Goal: Task Accomplishment & Management: Use online tool/utility

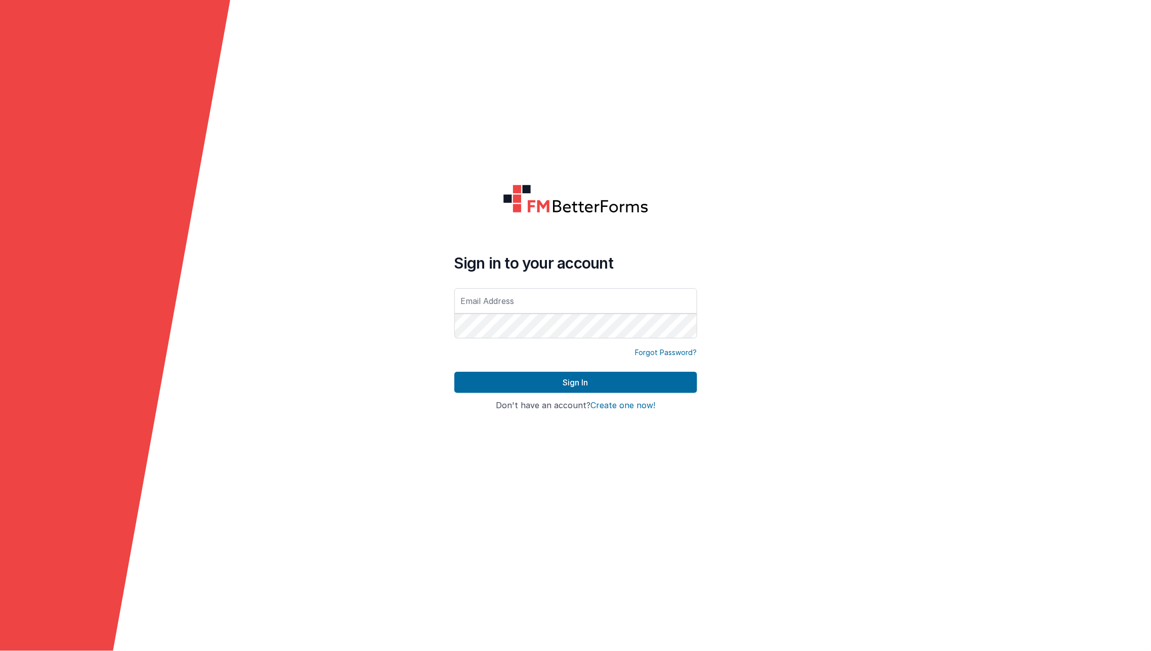
type input "[EMAIL_ADDRESS][DOMAIN_NAME]"
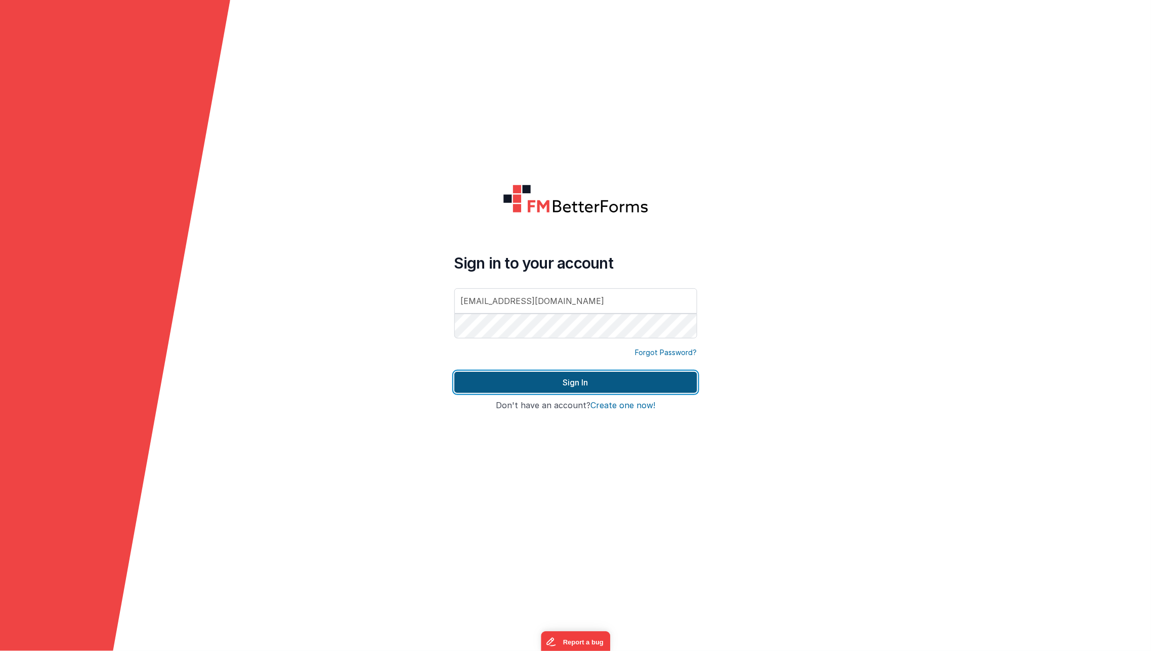
click at [523, 376] on button "Sign In" at bounding box center [575, 382] width 243 height 21
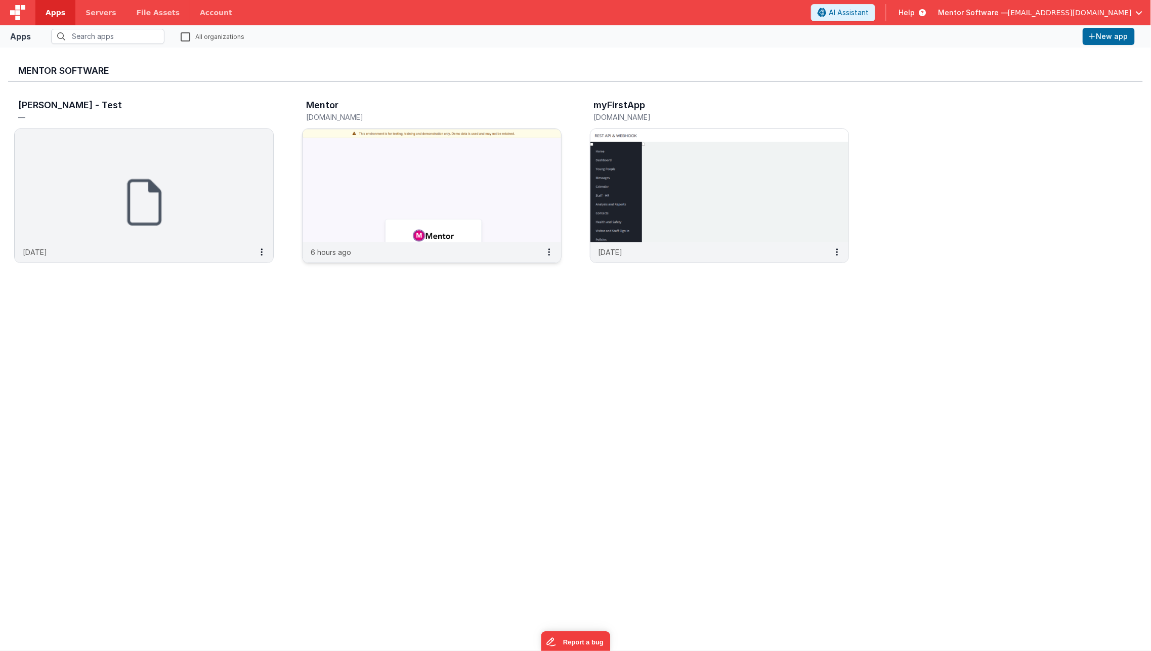
click at [327, 155] on img at bounding box center [432, 185] width 259 height 113
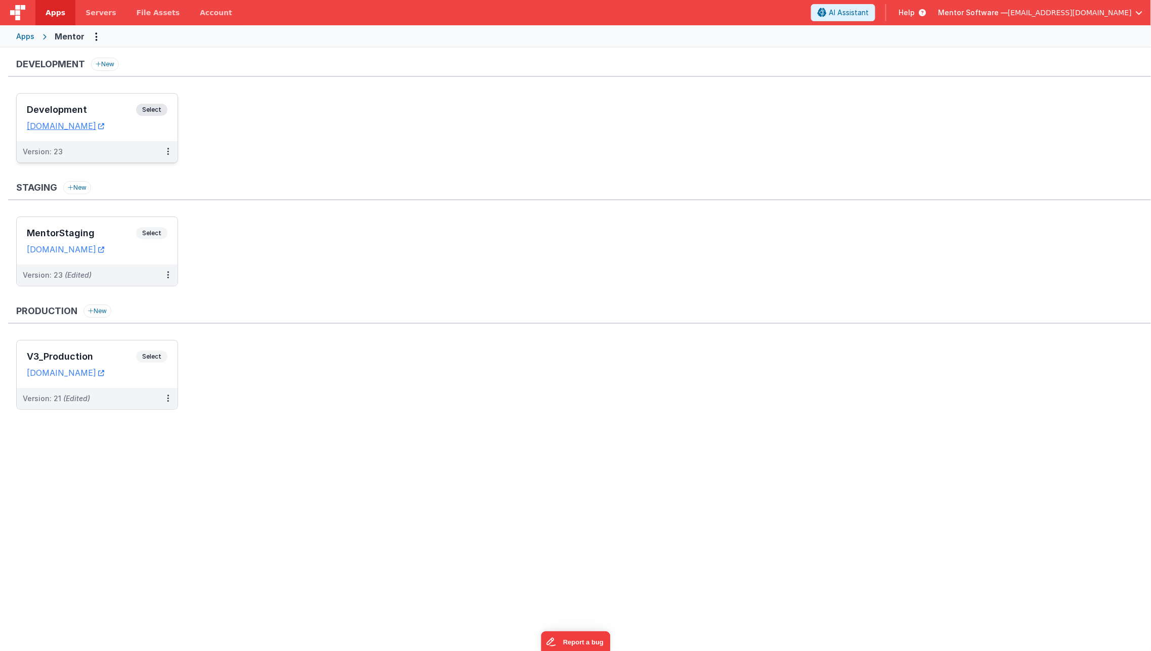
click at [97, 114] on h3 "Development" at bounding box center [81, 110] width 109 height 10
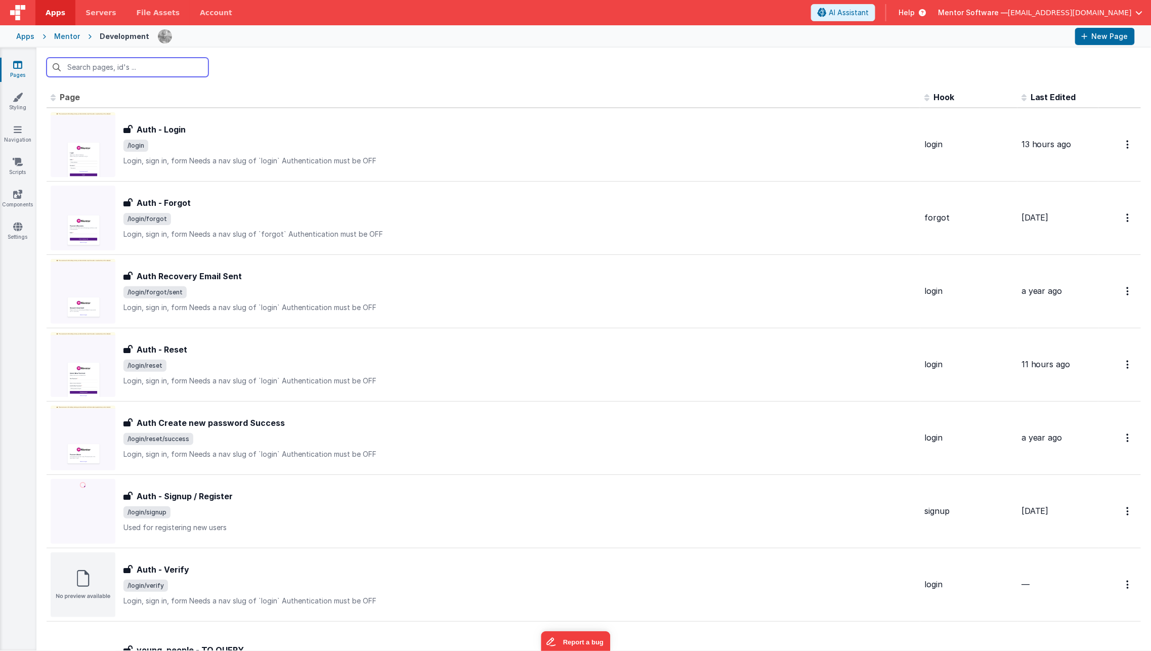
click at [157, 65] on input "text" at bounding box center [128, 67] width 162 height 19
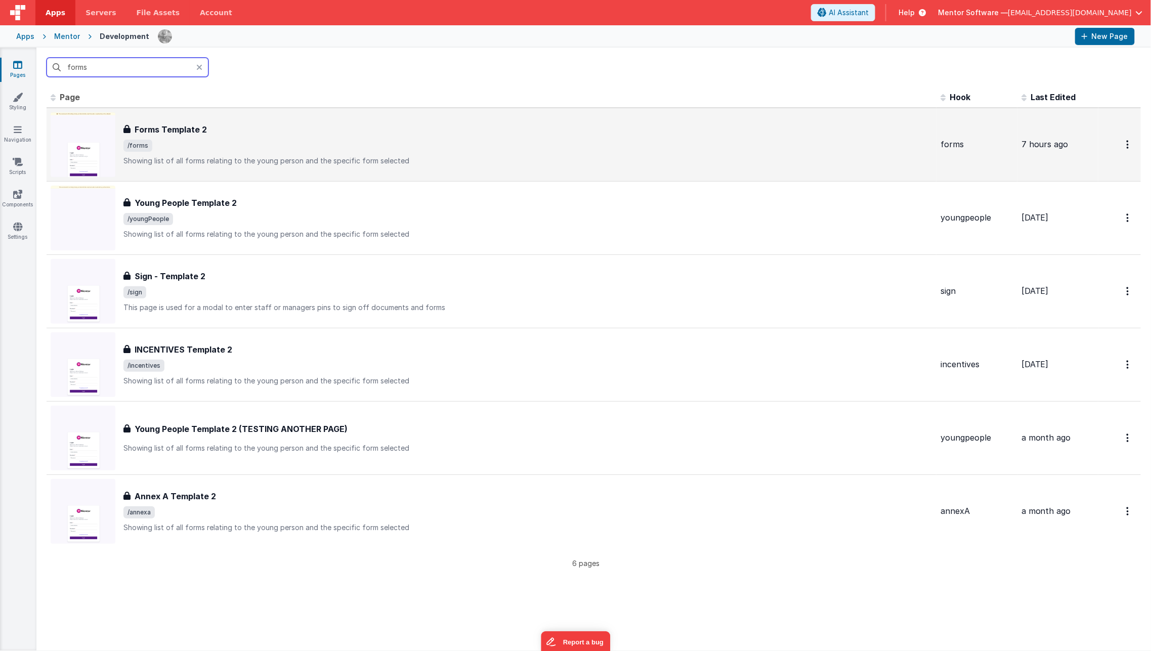
type input "forms"
click at [198, 138] on div "Forms Template 2 Forms Template 2 /forms Showing list of all forms relating to …" at bounding box center [527, 144] width 809 height 43
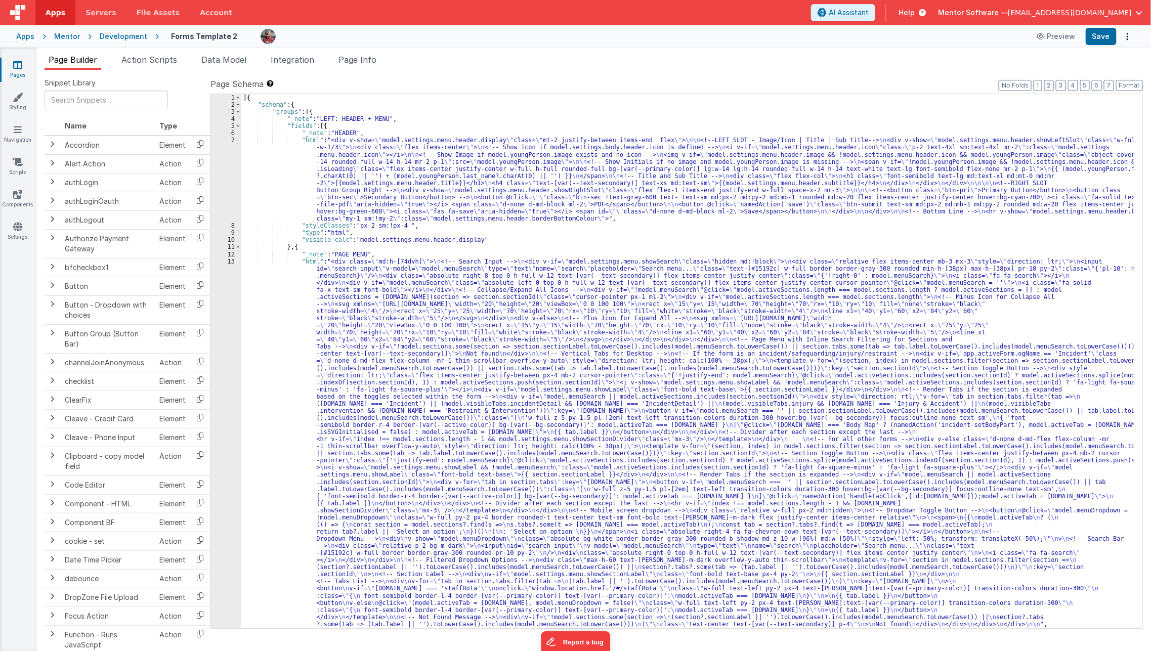
click at [355, 60] on span "Page Info" at bounding box center [358, 60] width 38 height 10
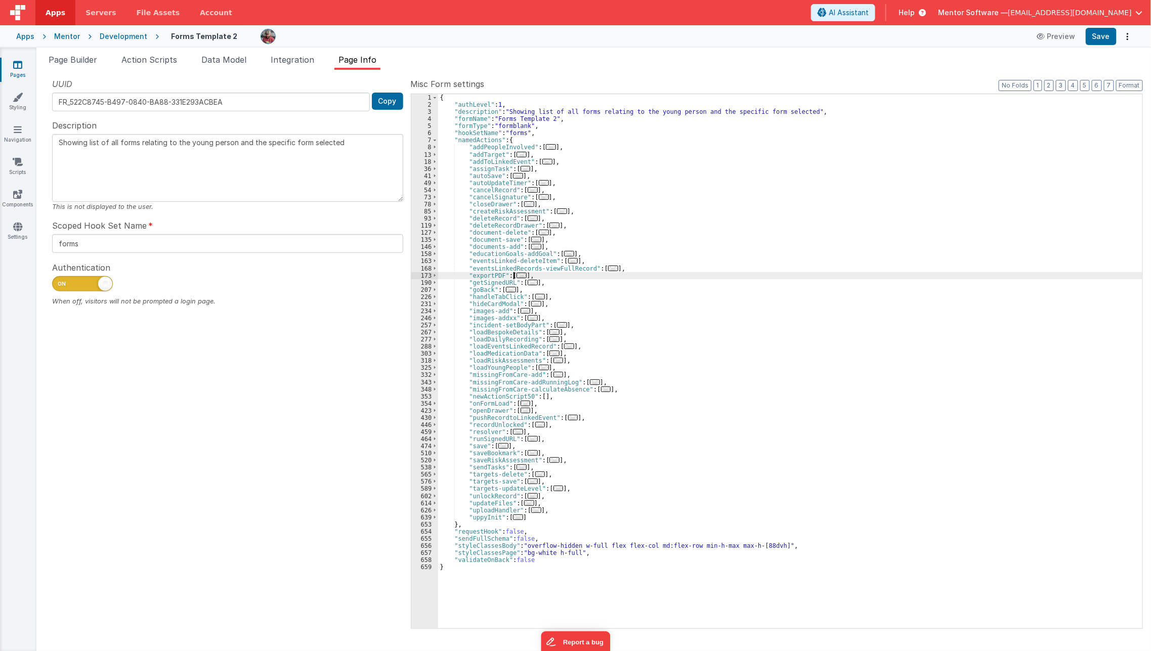
click at [519, 276] on span "..." at bounding box center [522, 276] width 10 height 6
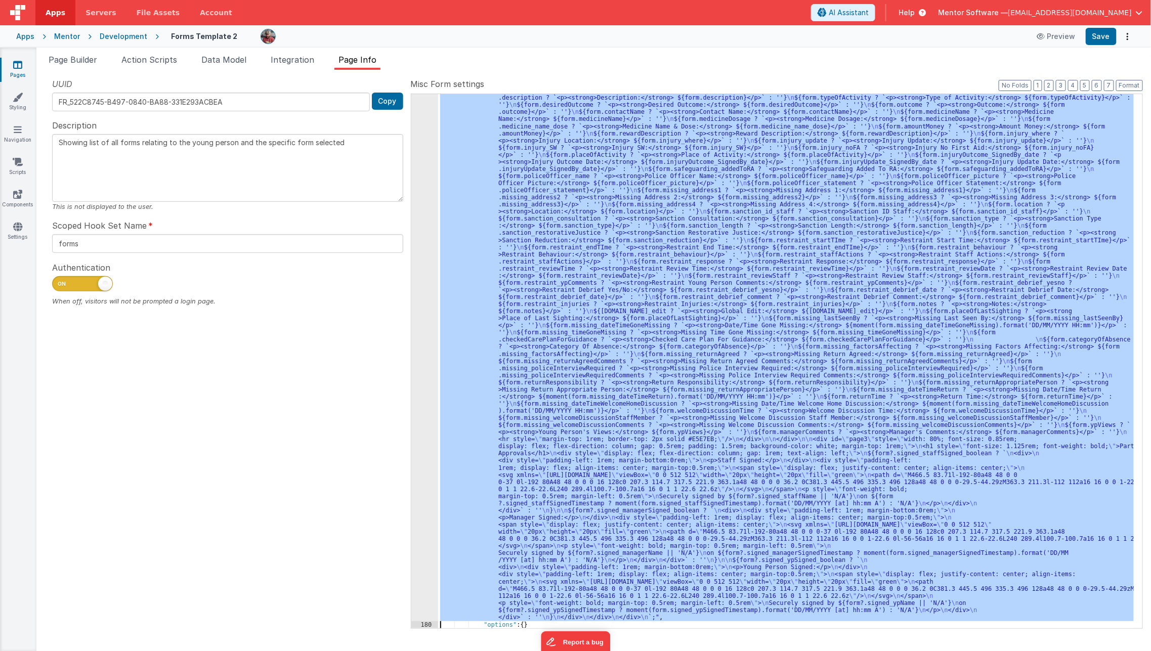
scroll to position [348, 0]
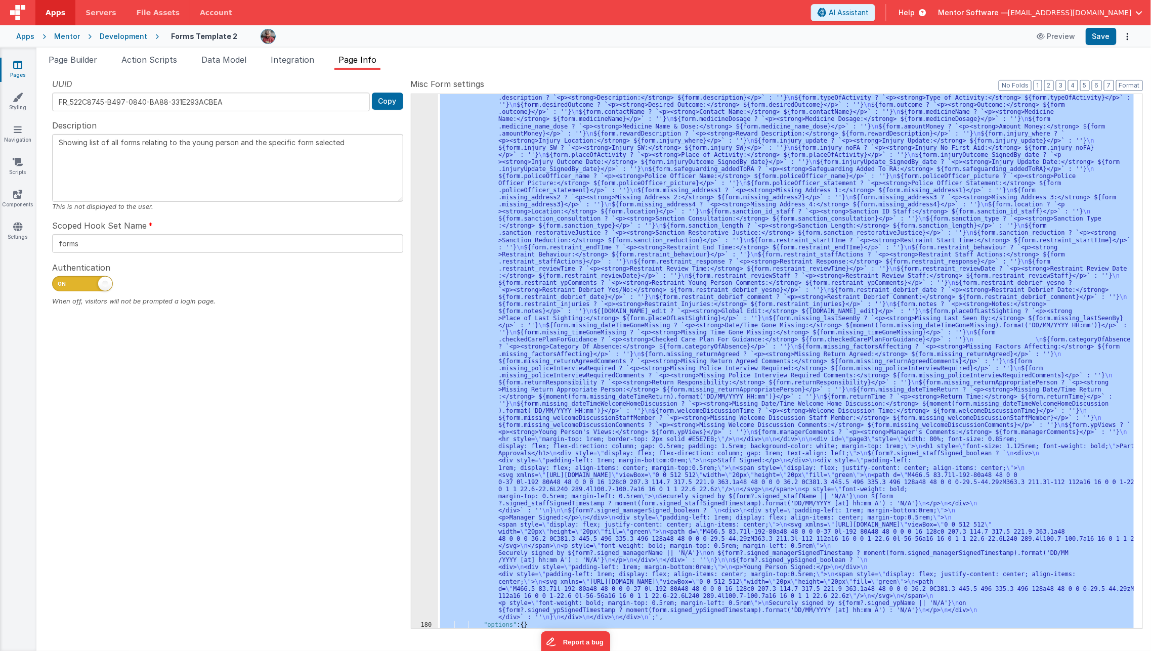
click at [415, 403] on div "179" at bounding box center [424, 293] width 27 height 655
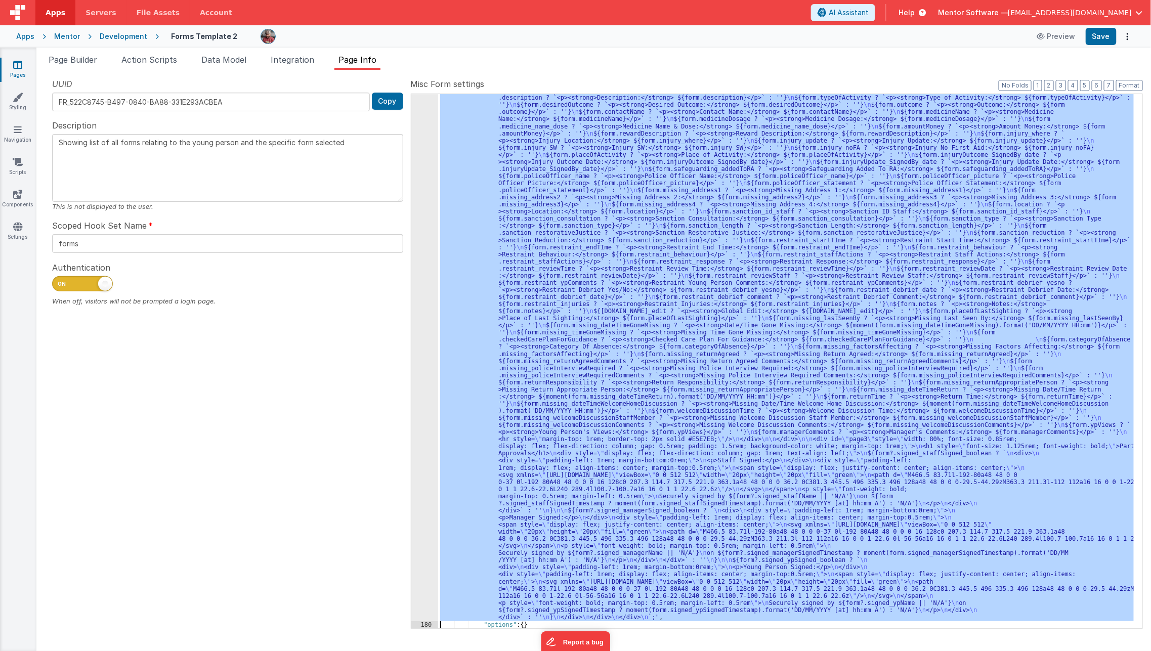
click at [415, 403] on div "179" at bounding box center [424, 293] width 27 height 655
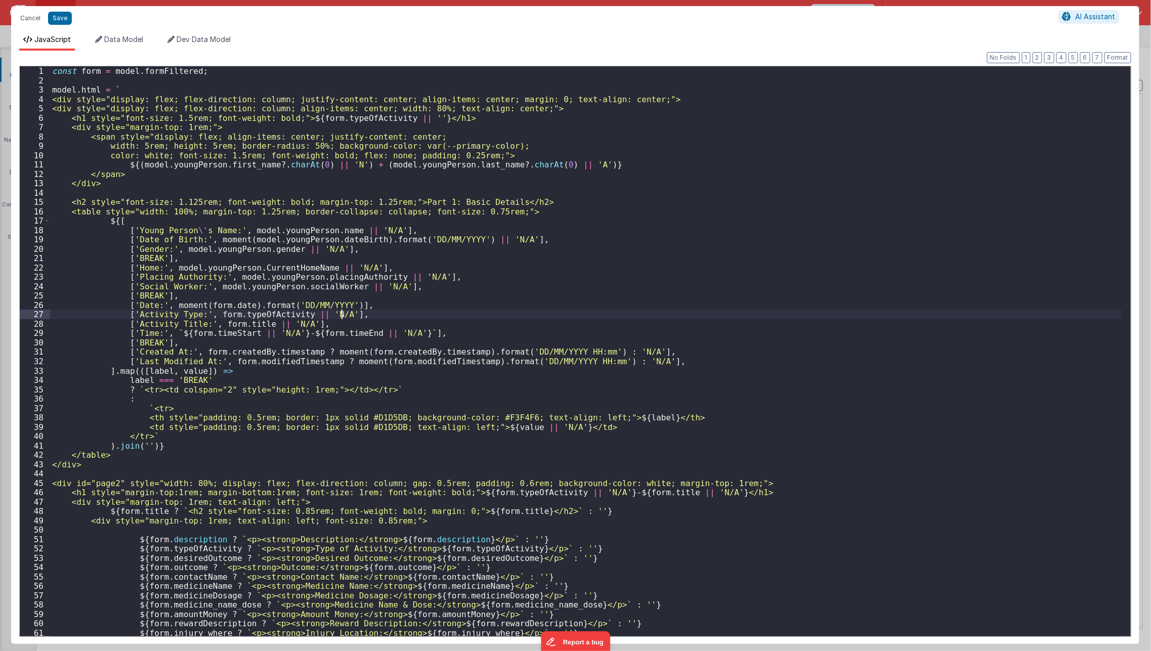
click at [422, 312] on div "const form = model . formFiltered ; model . html = ` <div style="display: flex;…" at bounding box center [586, 360] width 1072 height 589
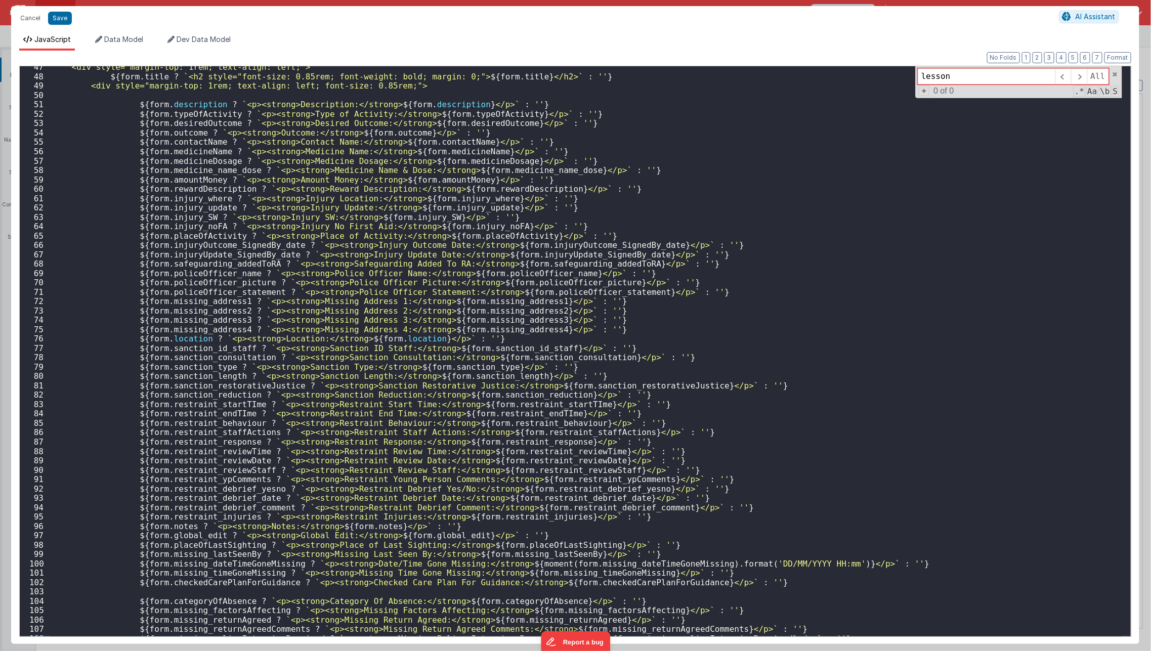
scroll to position [435, 0]
type input "lesson"
click at [25, 25] on button "Cancel" at bounding box center [30, 18] width 30 height 14
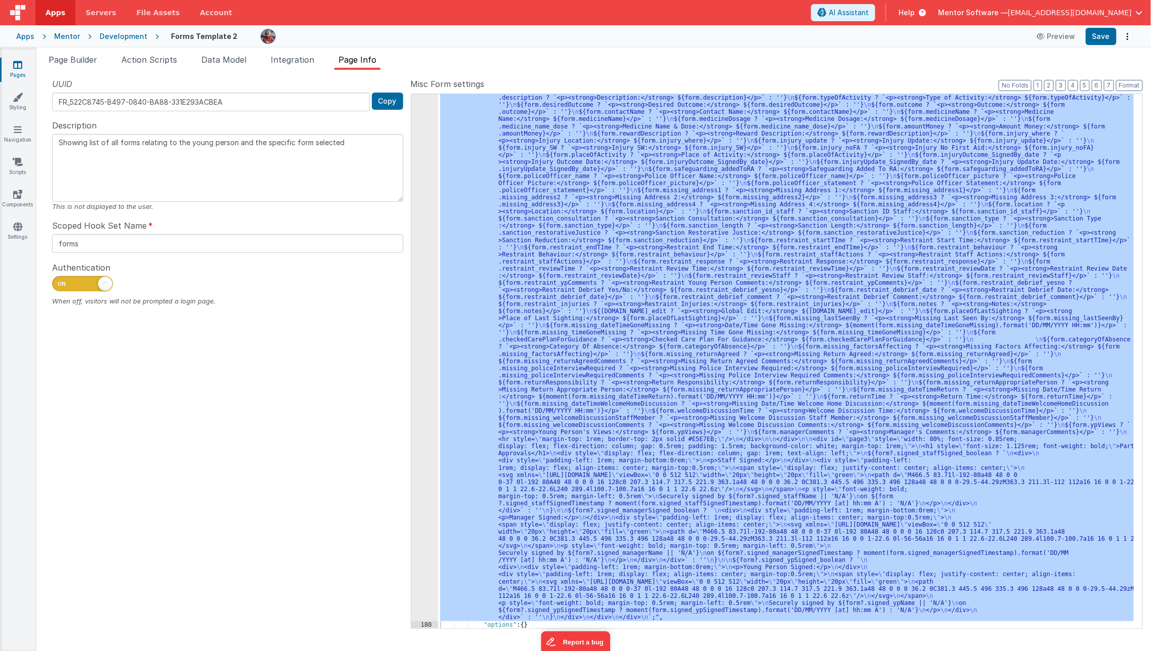
click at [17, 70] on link "Pages" at bounding box center [17, 70] width 36 height 20
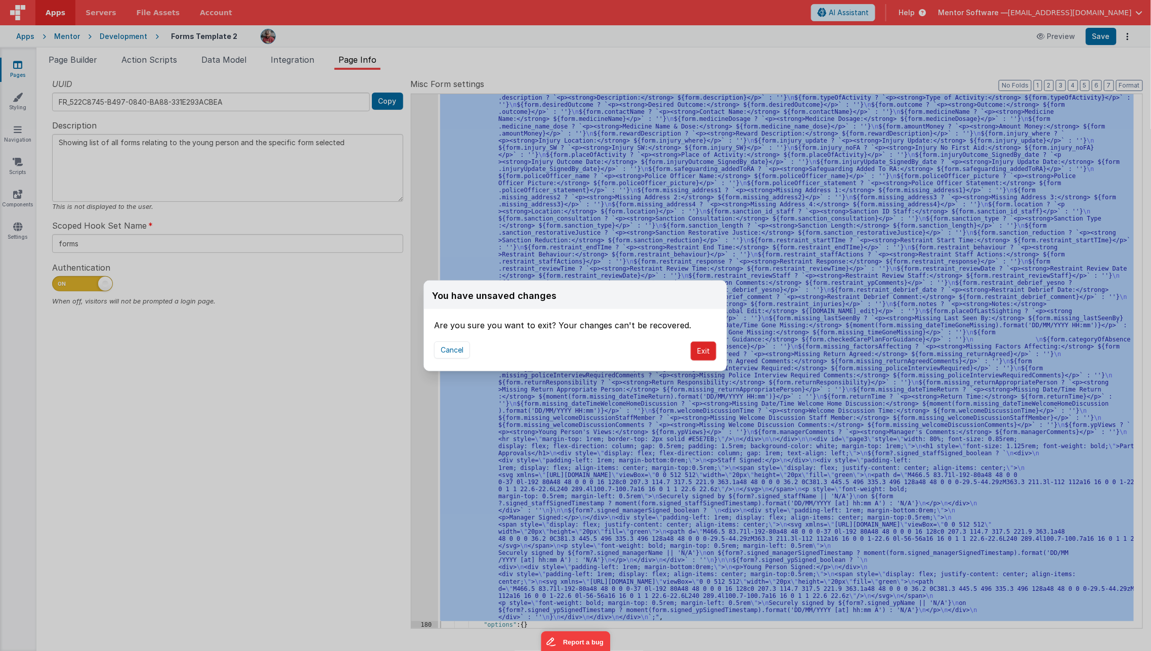
click at [704, 358] on button "Exit" at bounding box center [704, 351] width 26 height 19
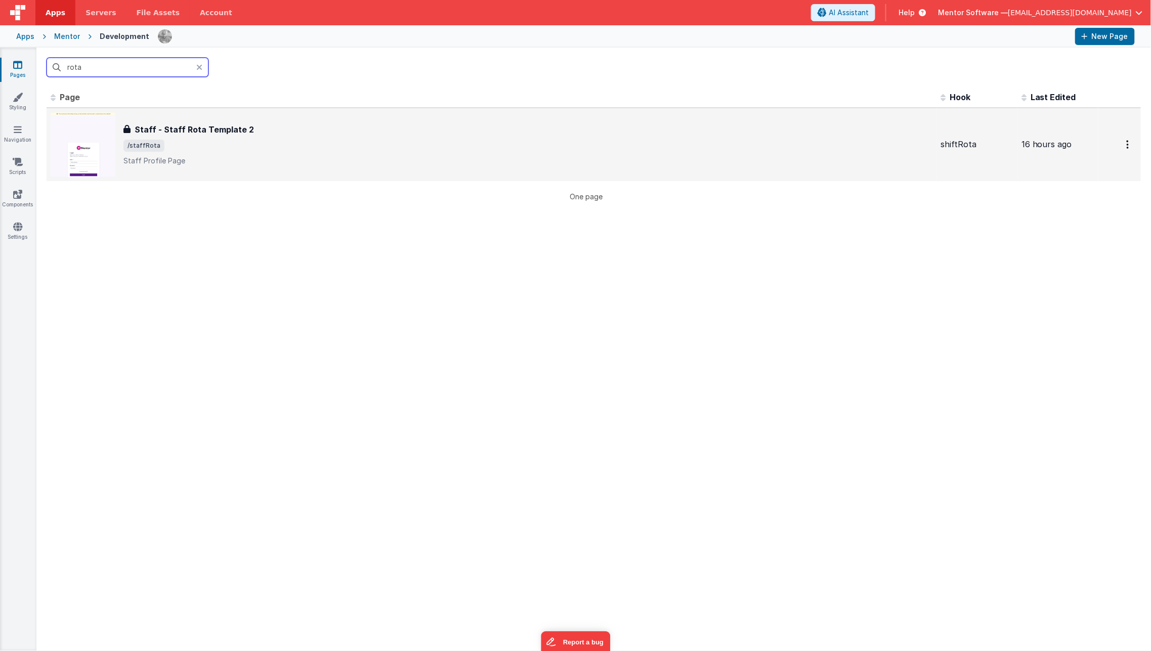
type input "rota"
click at [170, 162] on p "Staff Profile Page" at bounding box center [527, 161] width 809 height 10
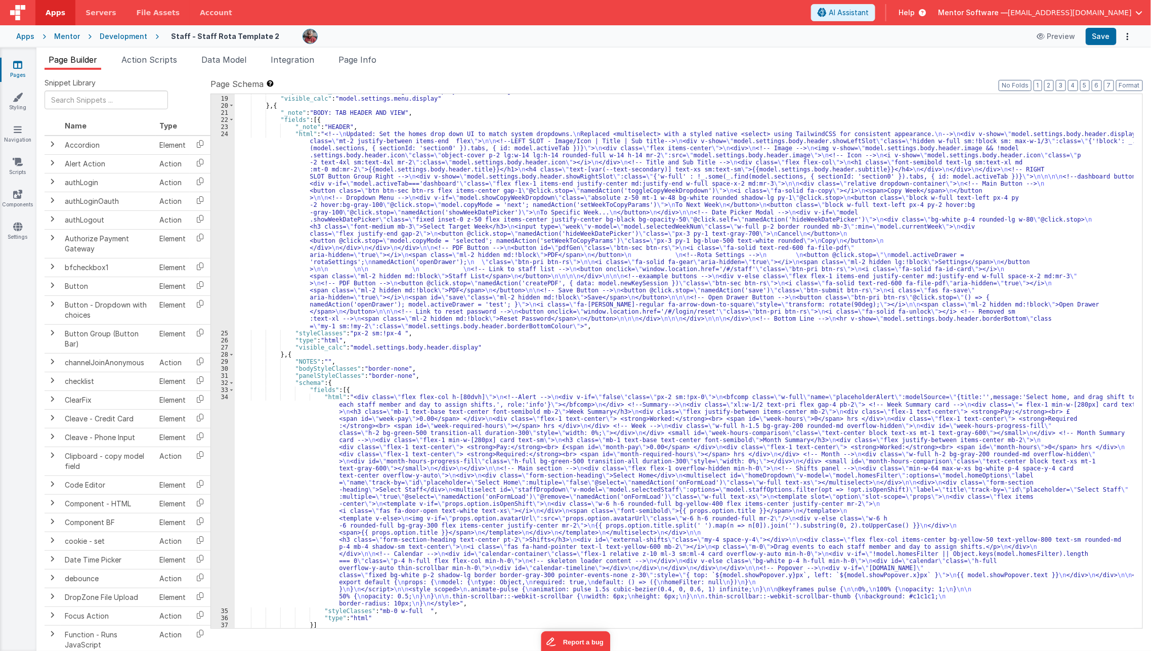
scroll to position [383, 0]
click at [380, 433] on div ""styleClasses_calc" : "model.settings.menu.display? model.settings.menu.class :…" at bounding box center [685, 363] width 900 height 549
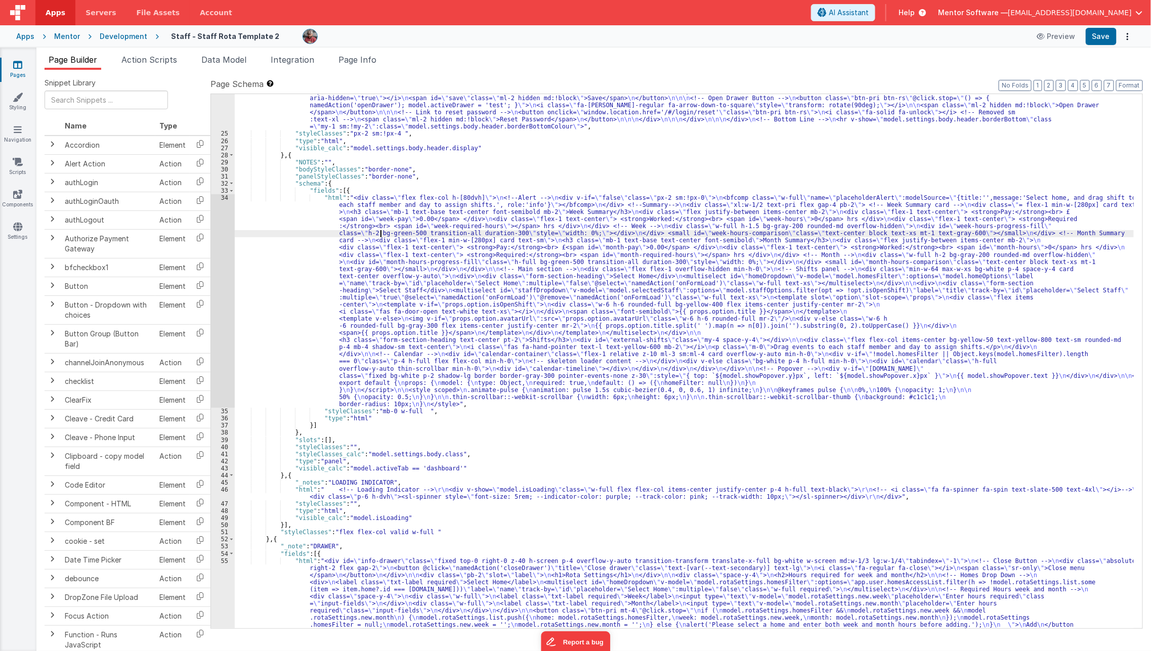
scroll to position [580, 0]
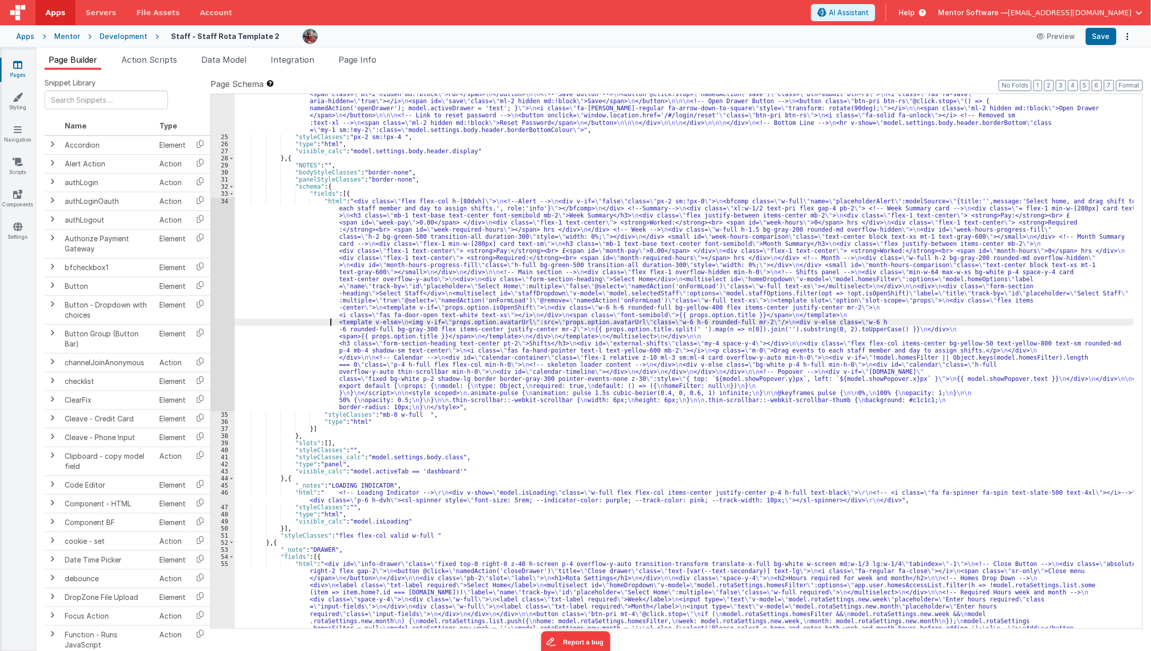
click at [278, 319] on div ""html" : "<!-- \n Updated: Set the homes drop down UI to match system dropdowns…" at bounding box center [685, 376] width 900 height 884
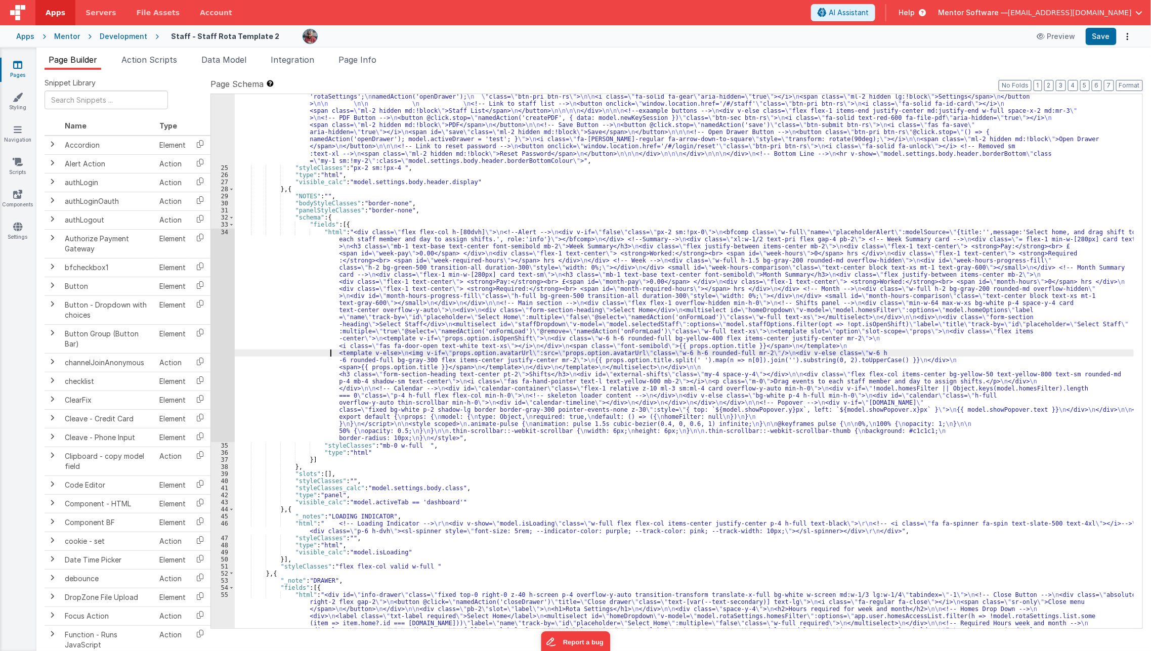
scroll to position [492, 0]
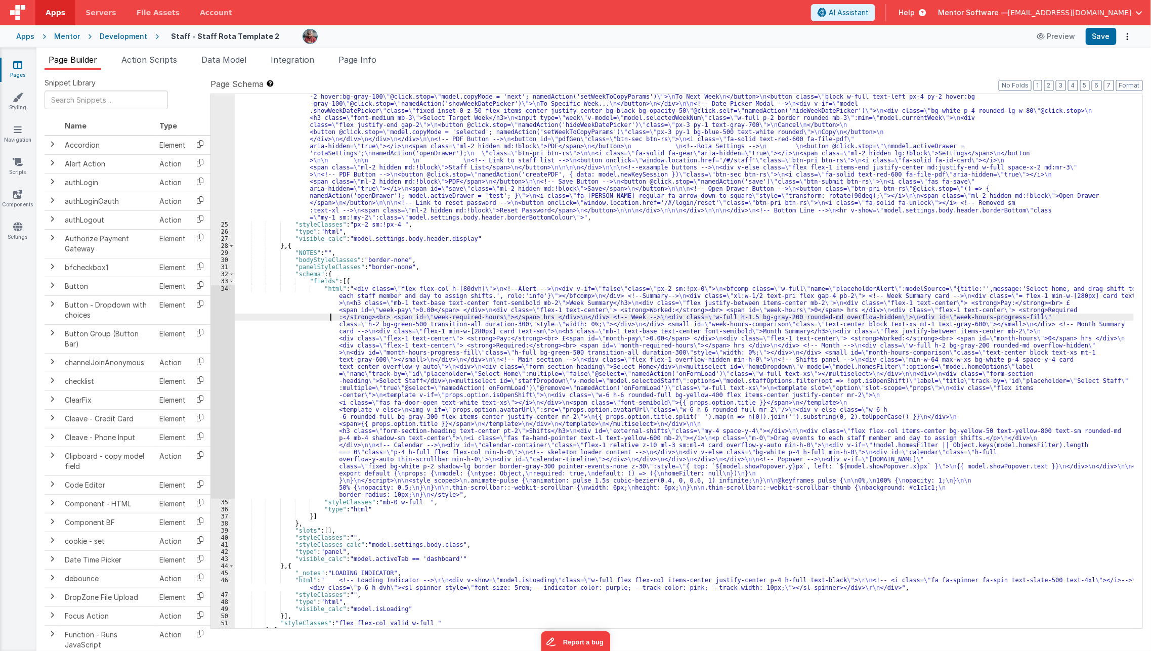
click at [304, 320] on div ""html" : "<!-- \n Updated: Set the homes drop down UI to match system dropdowns…" at bounding box center [685, 392] width 900 height 741
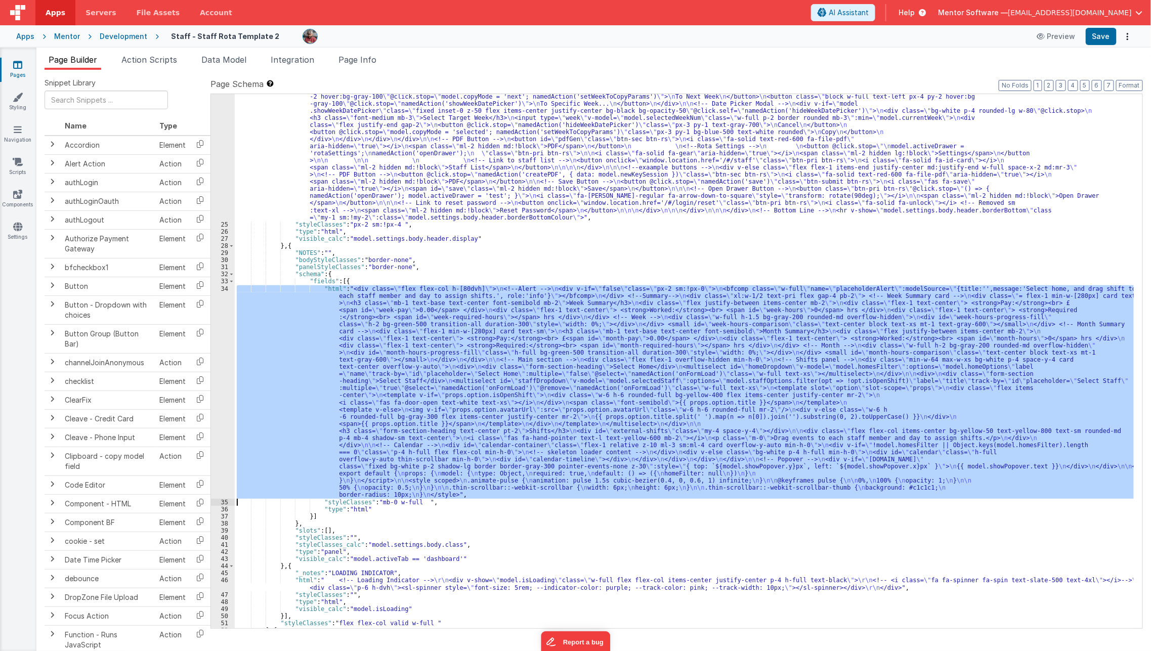
click at [215, 354] on div "34" at bounding box center [223, 392] width 24 height 214
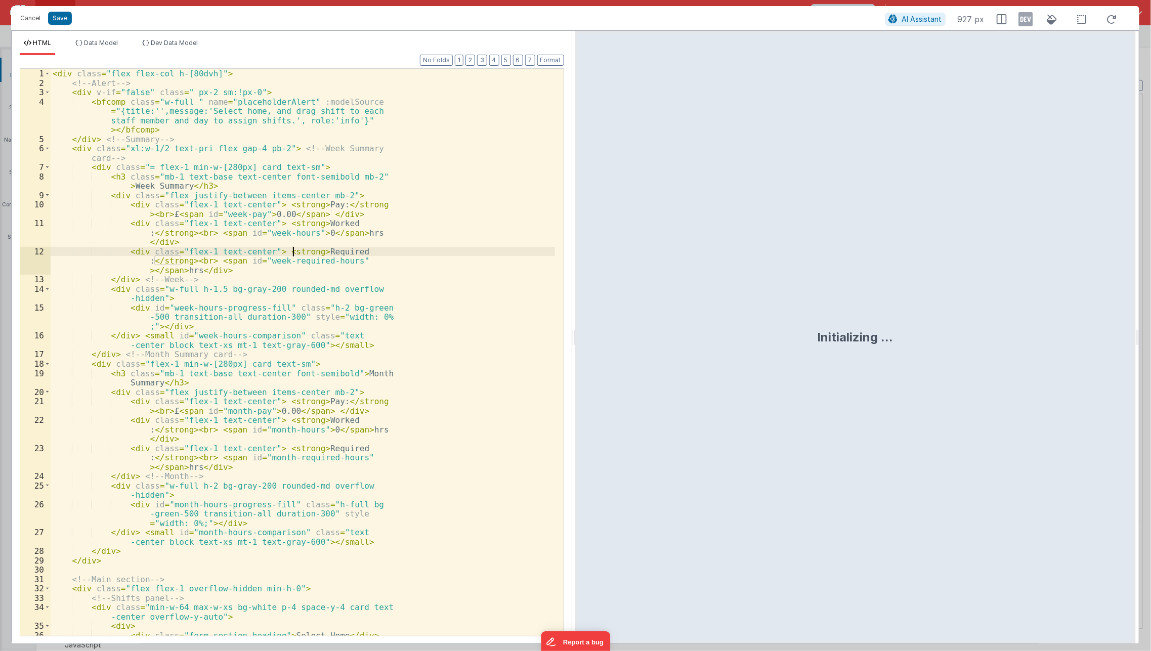
click at [294, 251] on div "< div class = "flex flex-col h-[80dvh]" > <!-- Alert --> < div v-if = "false" c…" at bounding box center [303, 392] width 505 height 646
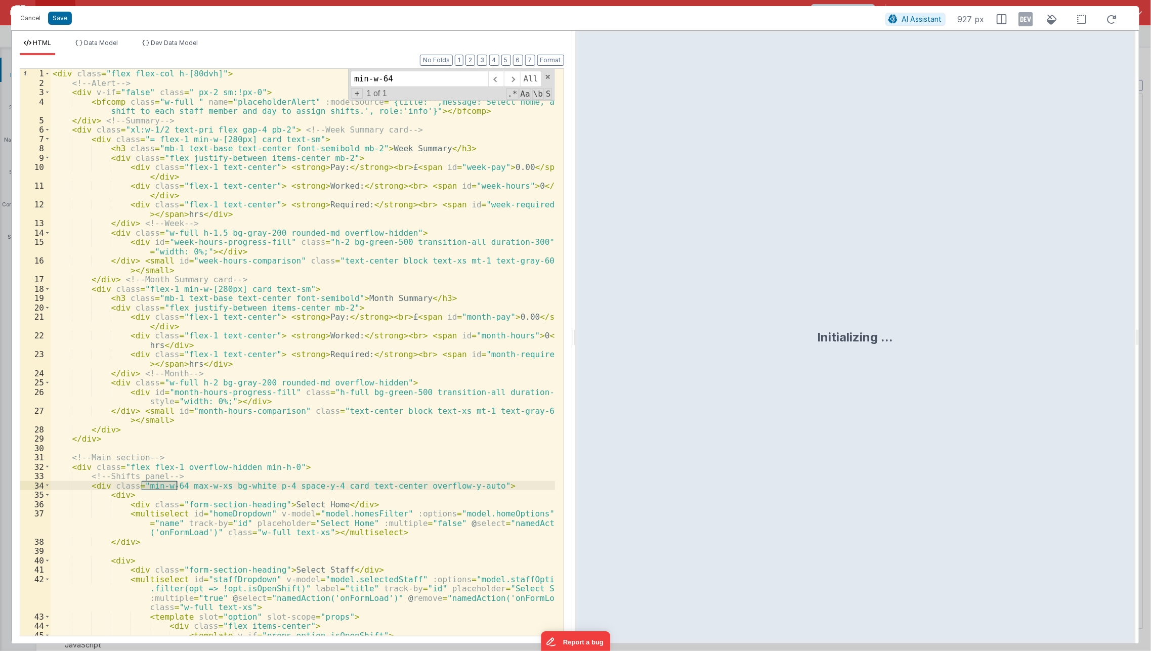
type input "min-w-64"
click at [395, 484] on div "< div class = "flex flex-col h-[80dvh]" > <!-- Alert --> < div v-if = "false" c…" at bounding box center [303, 367] width 505 height 596
click at [60, 22] on button "Save" at bounding box center [60, 18] width 24 height 13
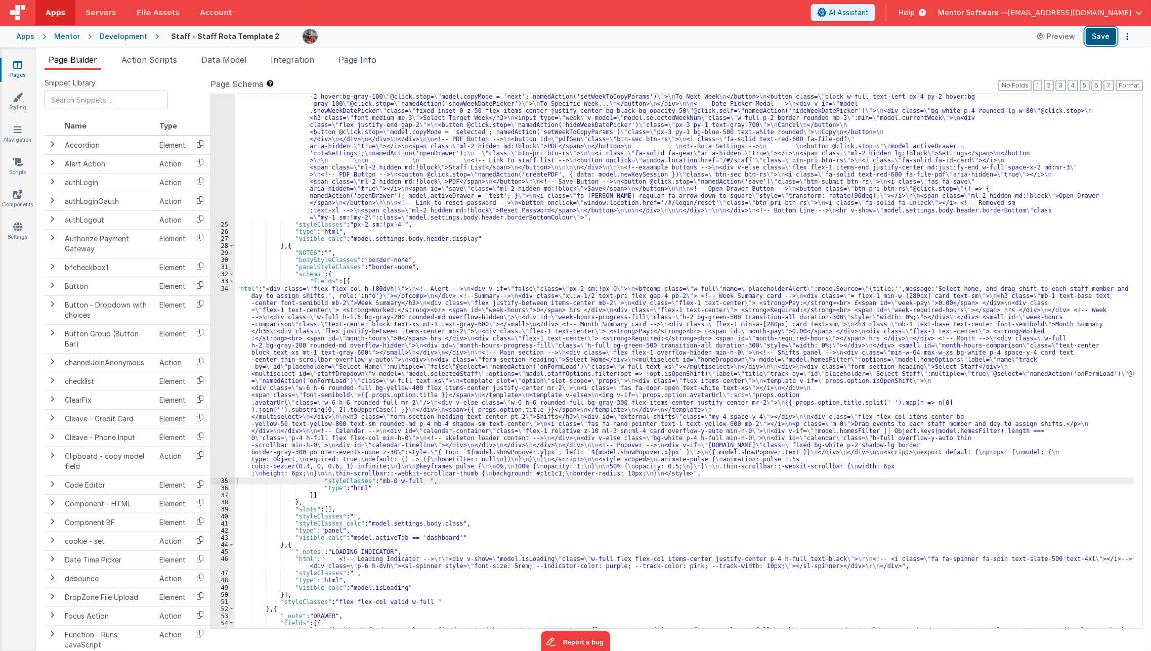
click at [1114, 43] on button "Save" at bounding box center [1101, 36] width 31 height 17
